Goal: Find specific page/section: Find specific page/section

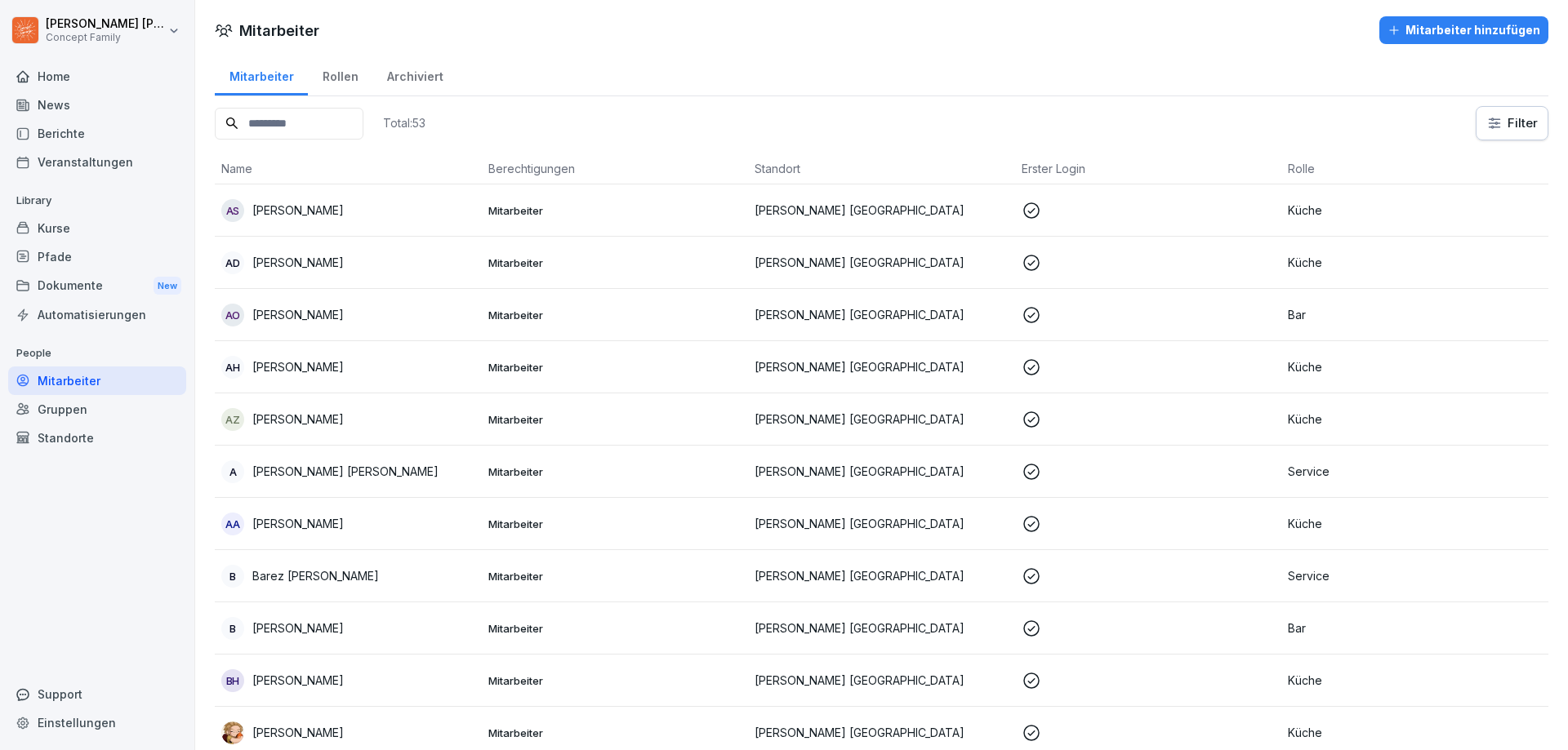
click at [83, 133] on div "Berichte" at bounding box center [96, 133] width 178 height 29
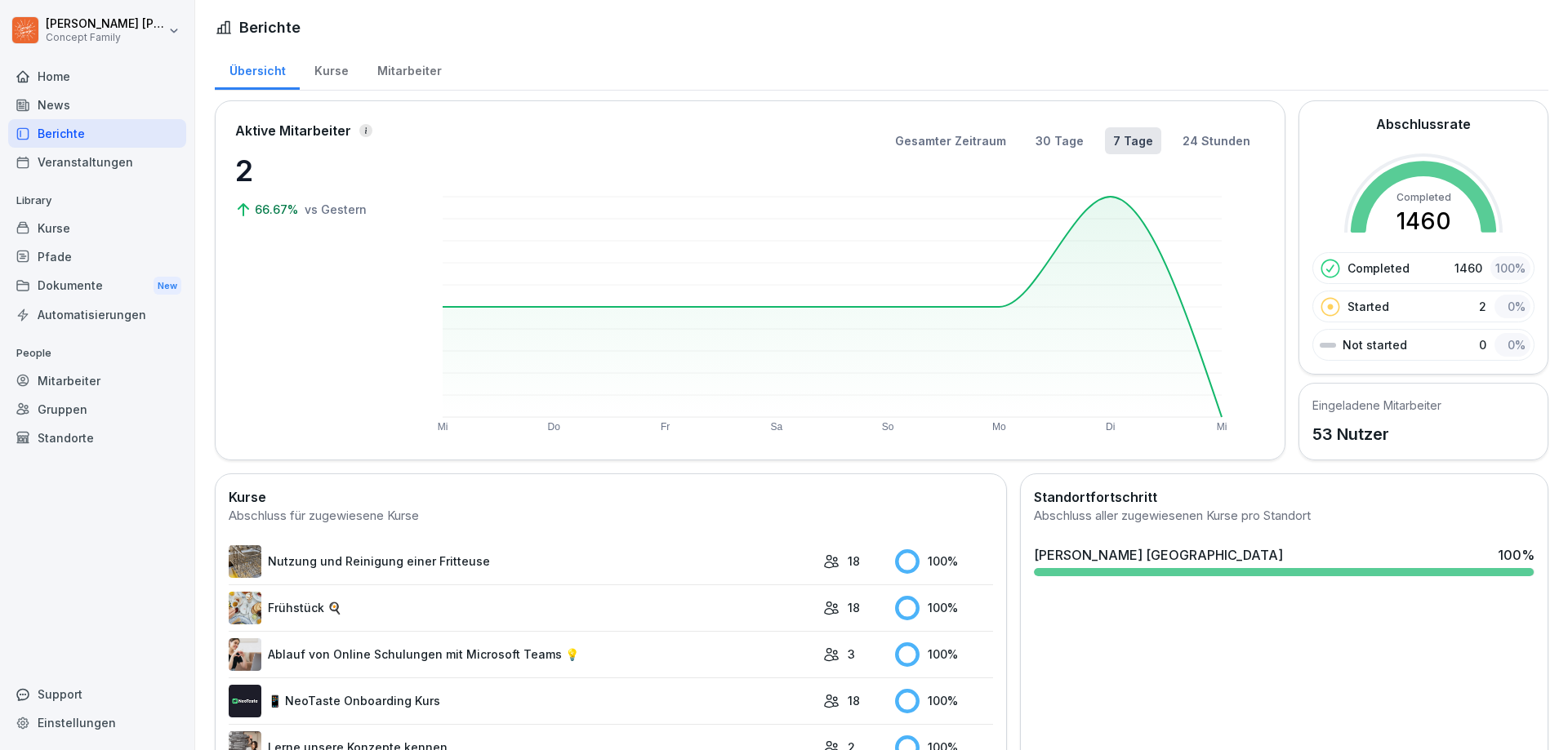
click at [400, 74] on div "Mitarbeiter" at bounding box center [409, 69] width 93 height 42
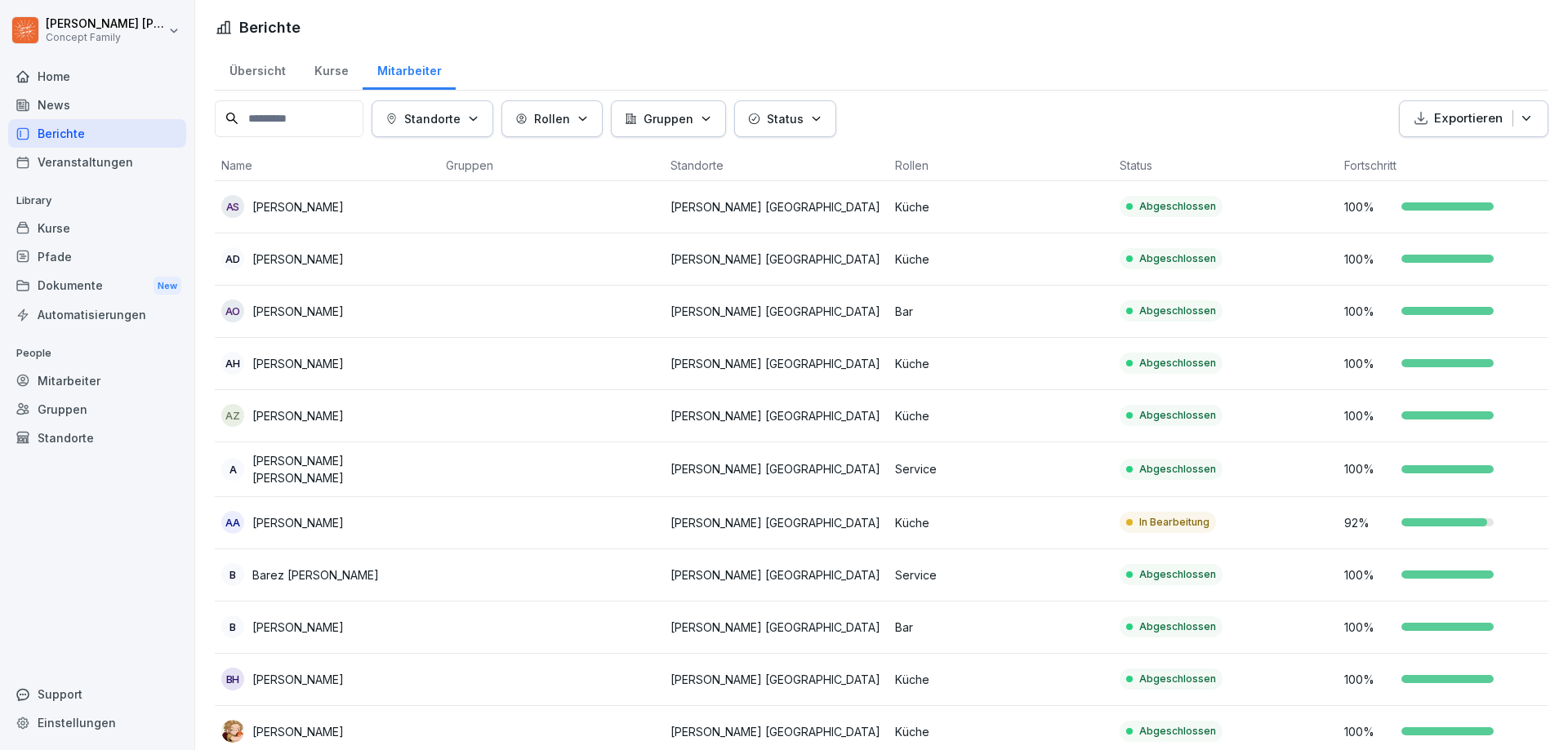
click at [734, 517] on p "[PERSON_NAME] [GEOGRAPHIC_DATA]" at bounding box center [775, 523] width 211 height 17
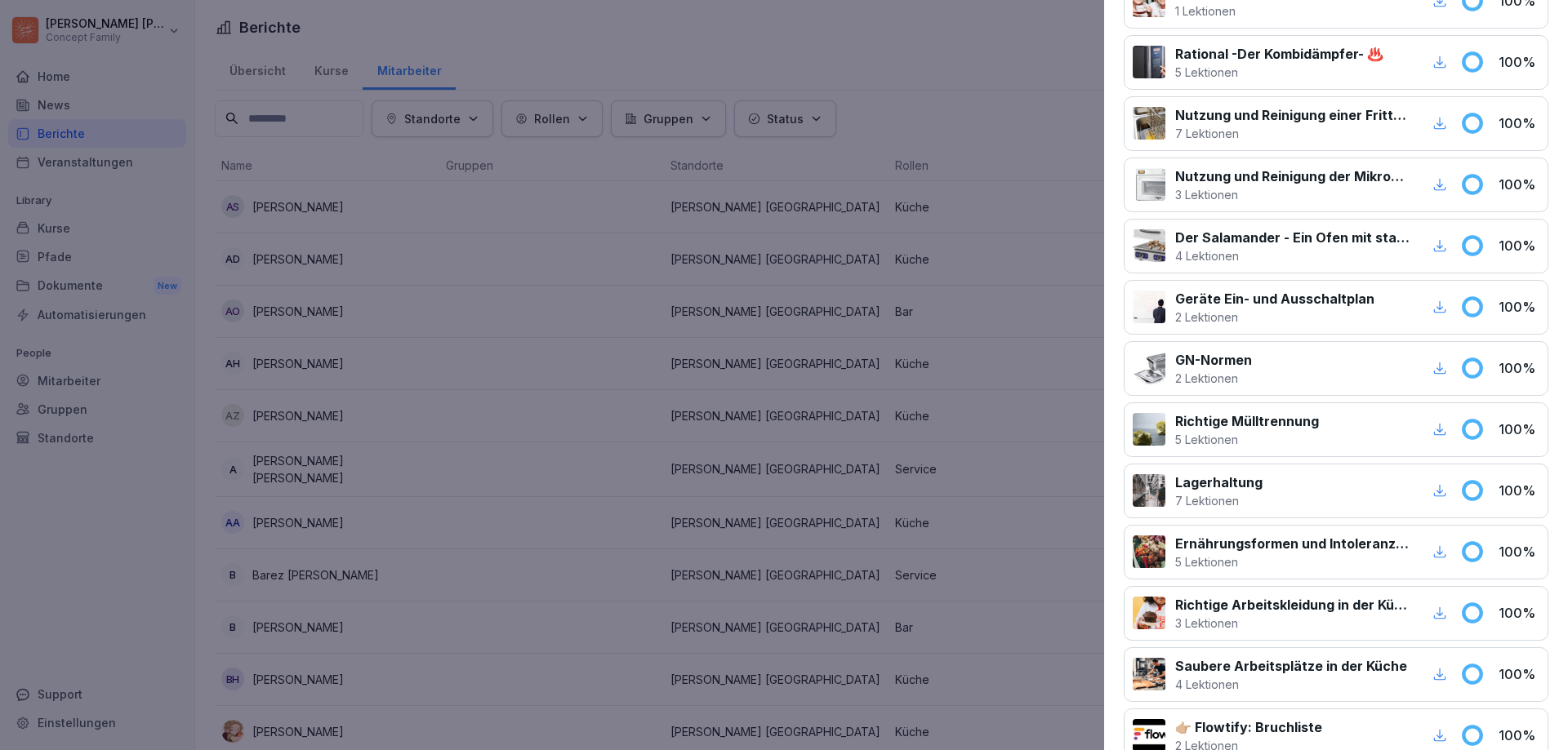
scroll to position [936, 0]
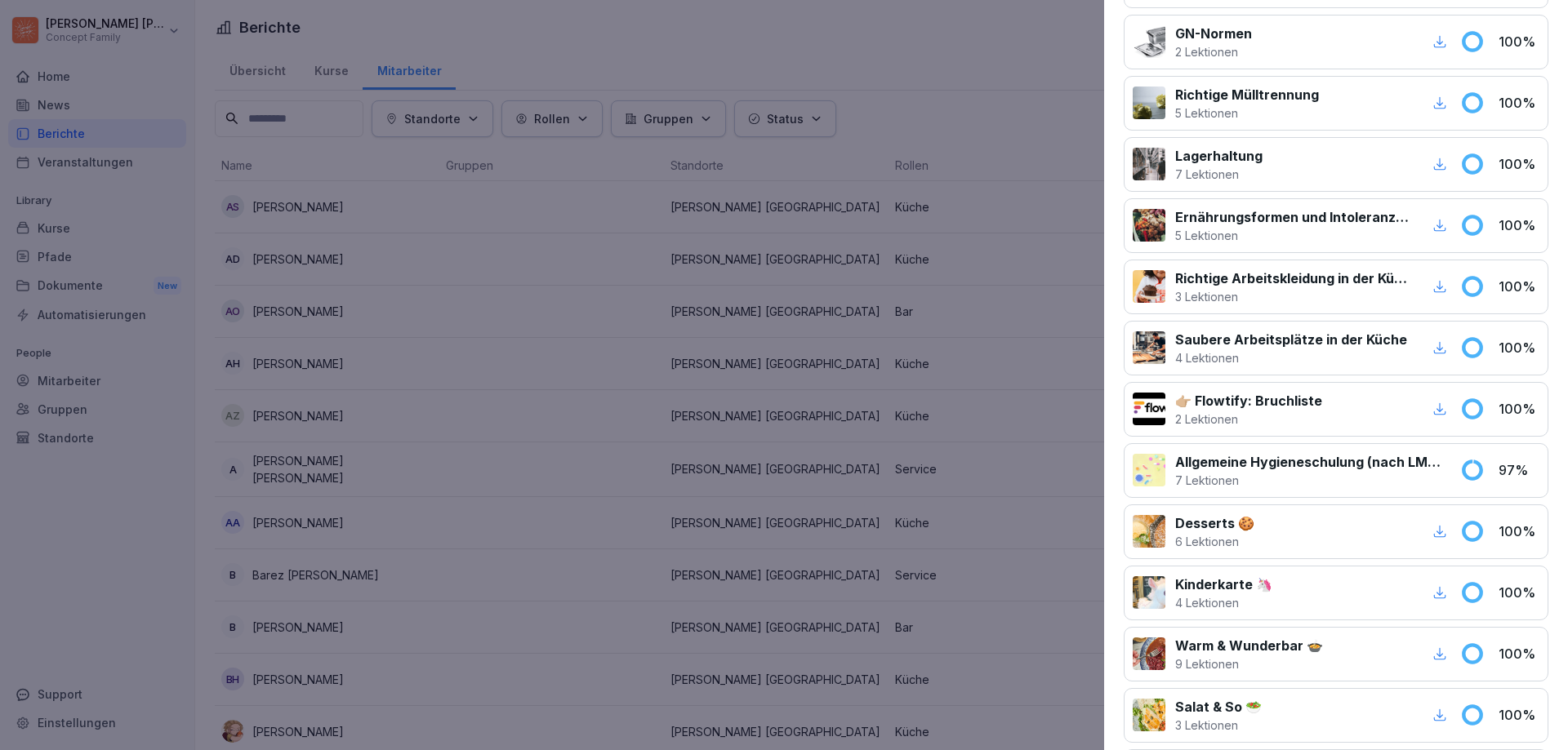
click at [1146, 468] on div at bounding box center [1149, 470] width 33 height 33
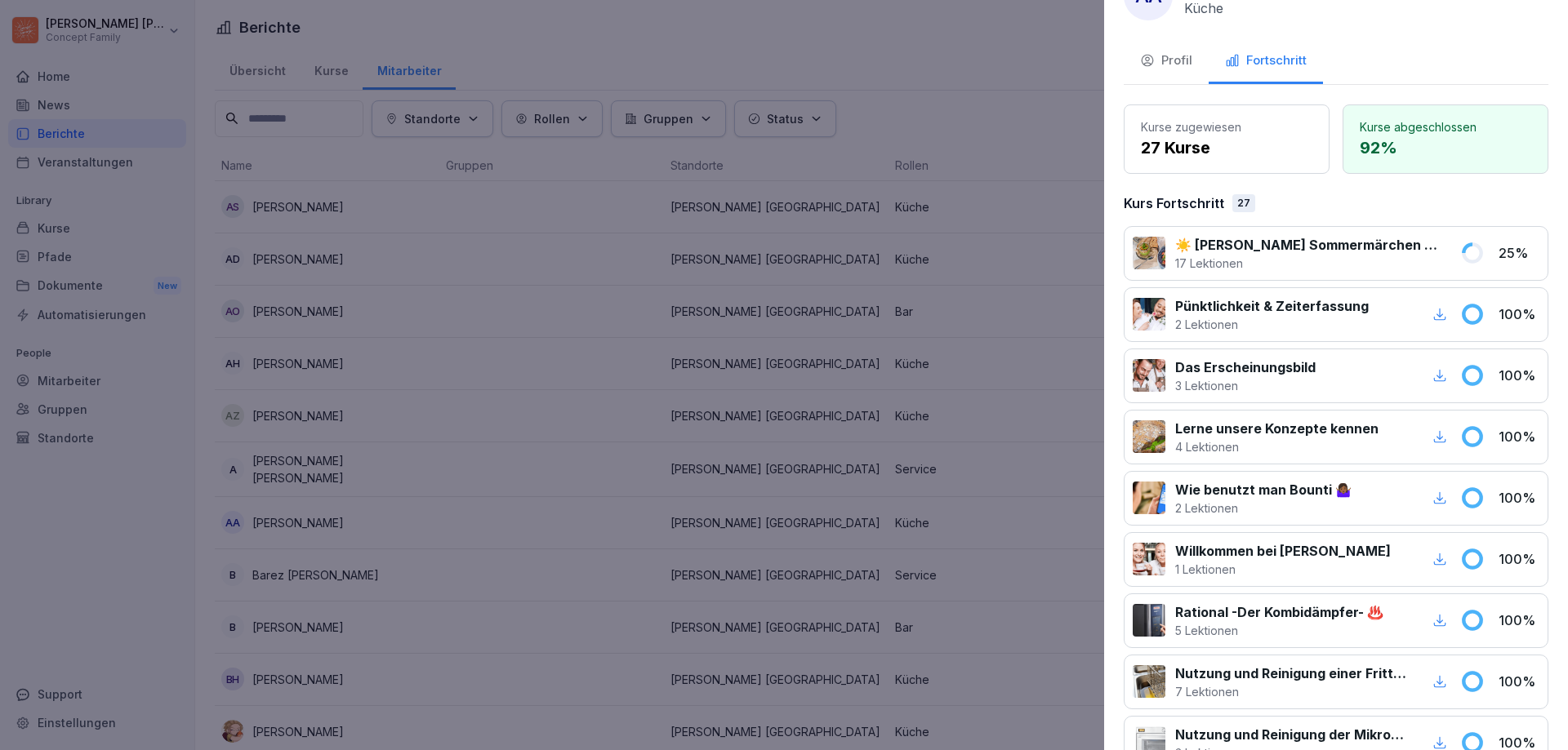
scroll to position [0, 0]
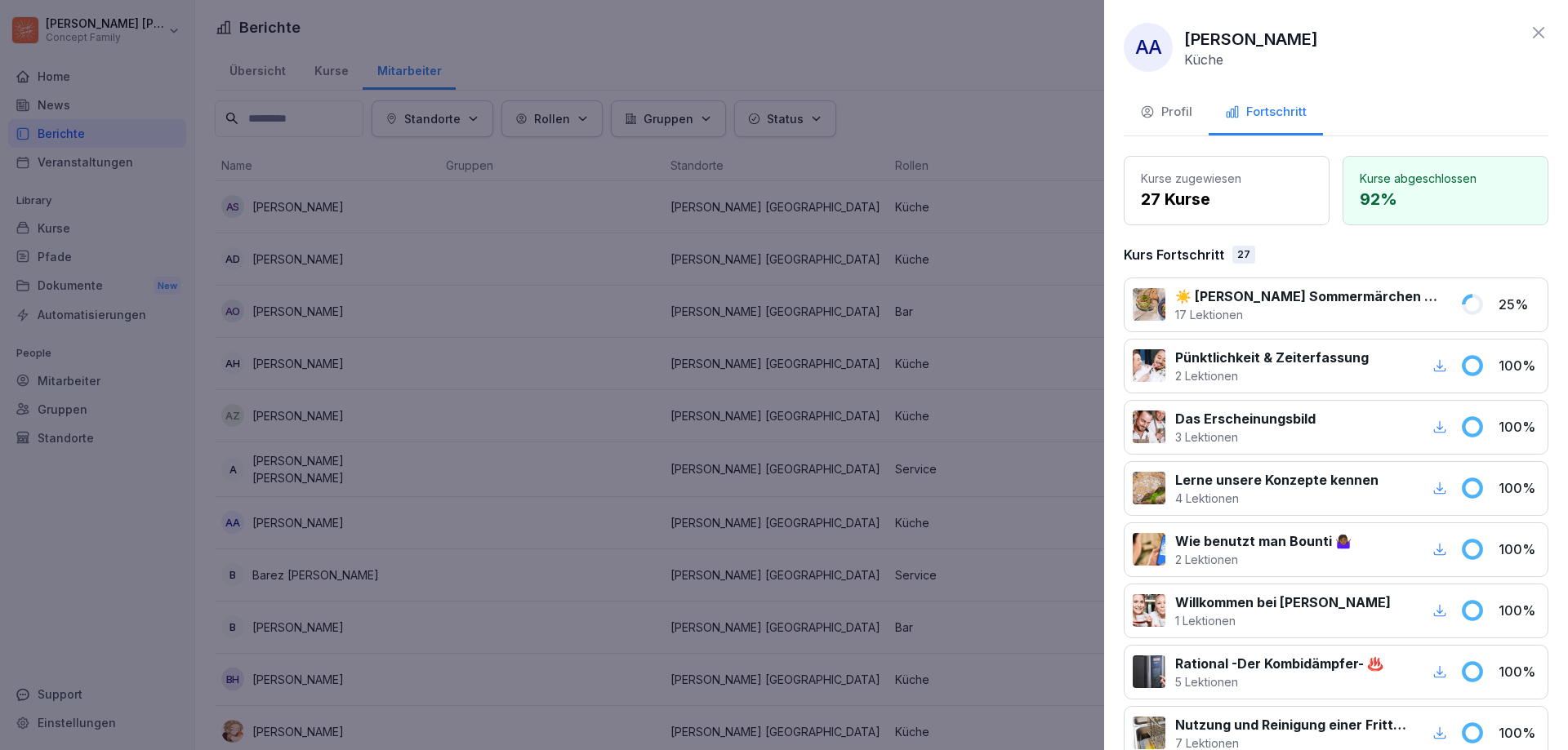
click at [1017, 155] on div at bounding box center [784, 375] width 1568 height 750
